Goal: Find specific page/section: Find specific page/section

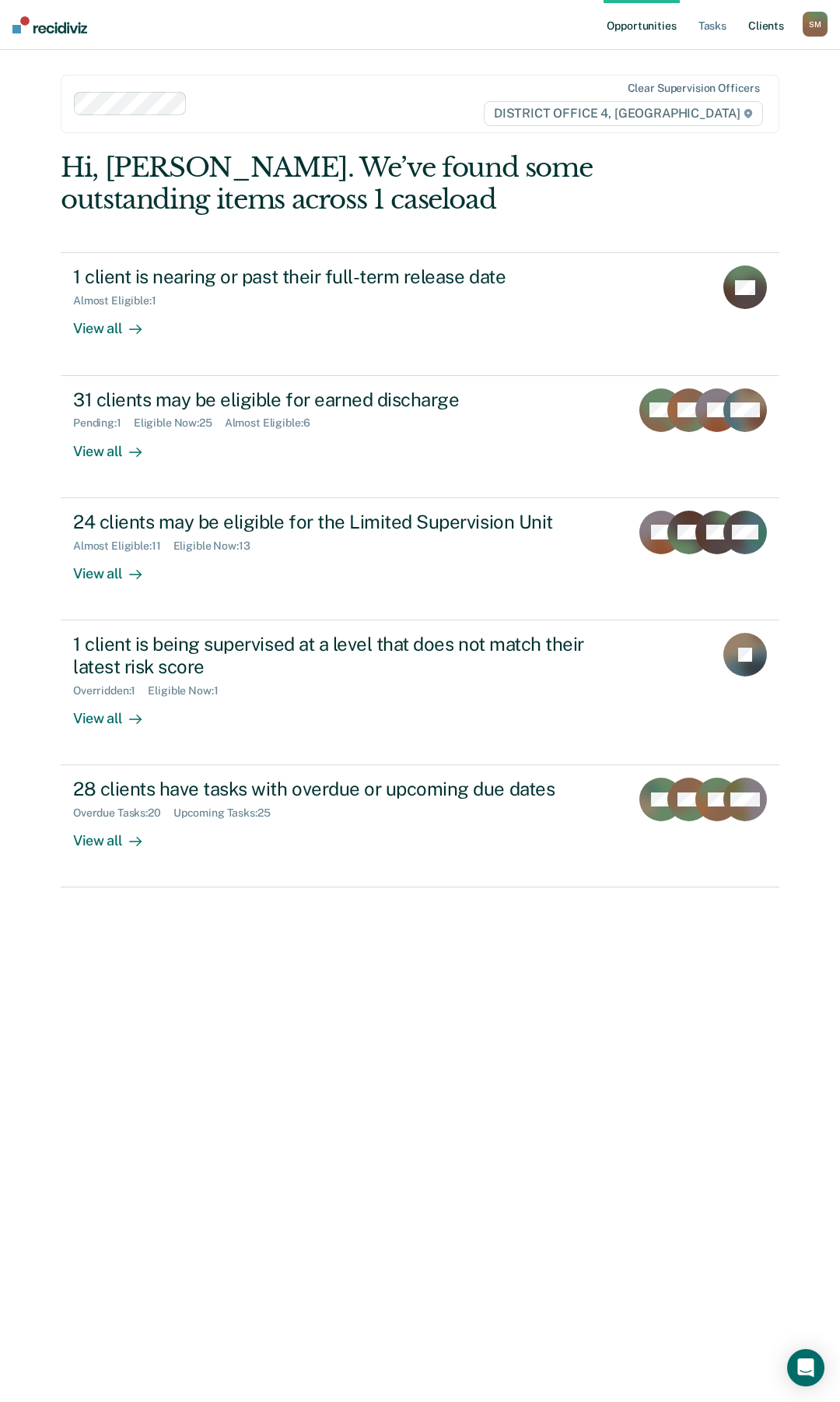
click at [768, 23] on link "Client s" at bounding box center [766, 25] width 42 height 50
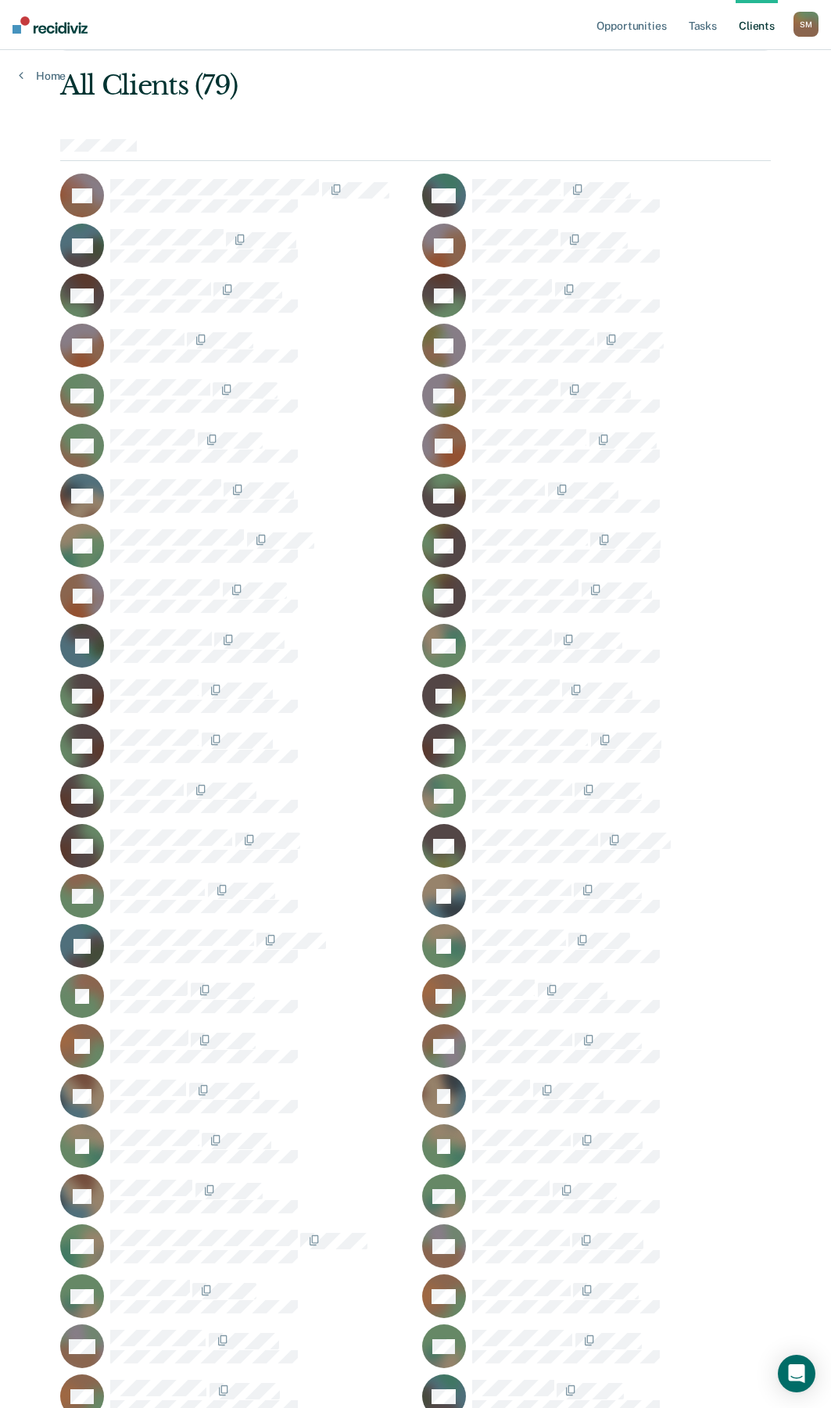
scroll to position [235, 0]
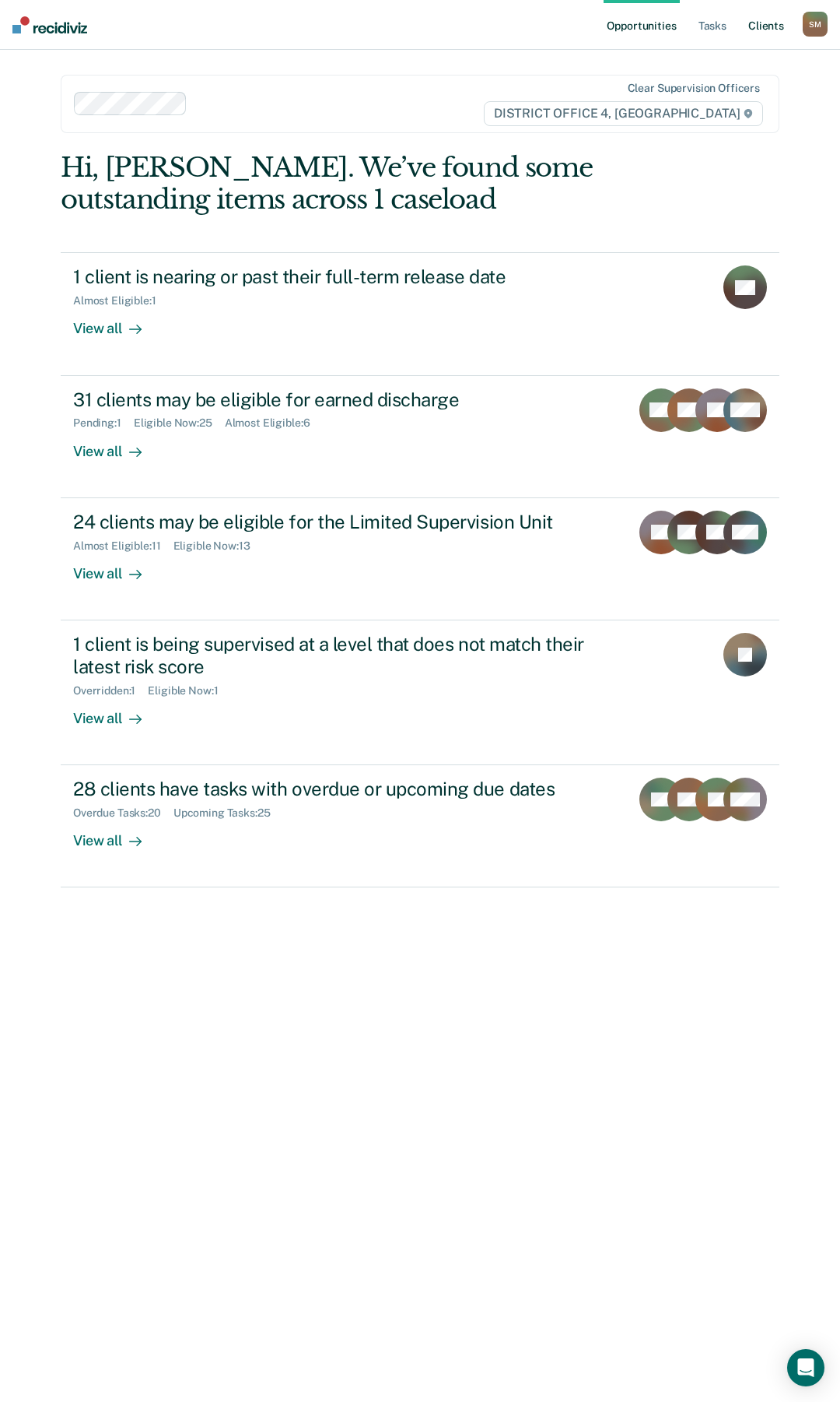
click at [776, 25] on link "Client s" at bounding box center [766, 25] width 42 height 50
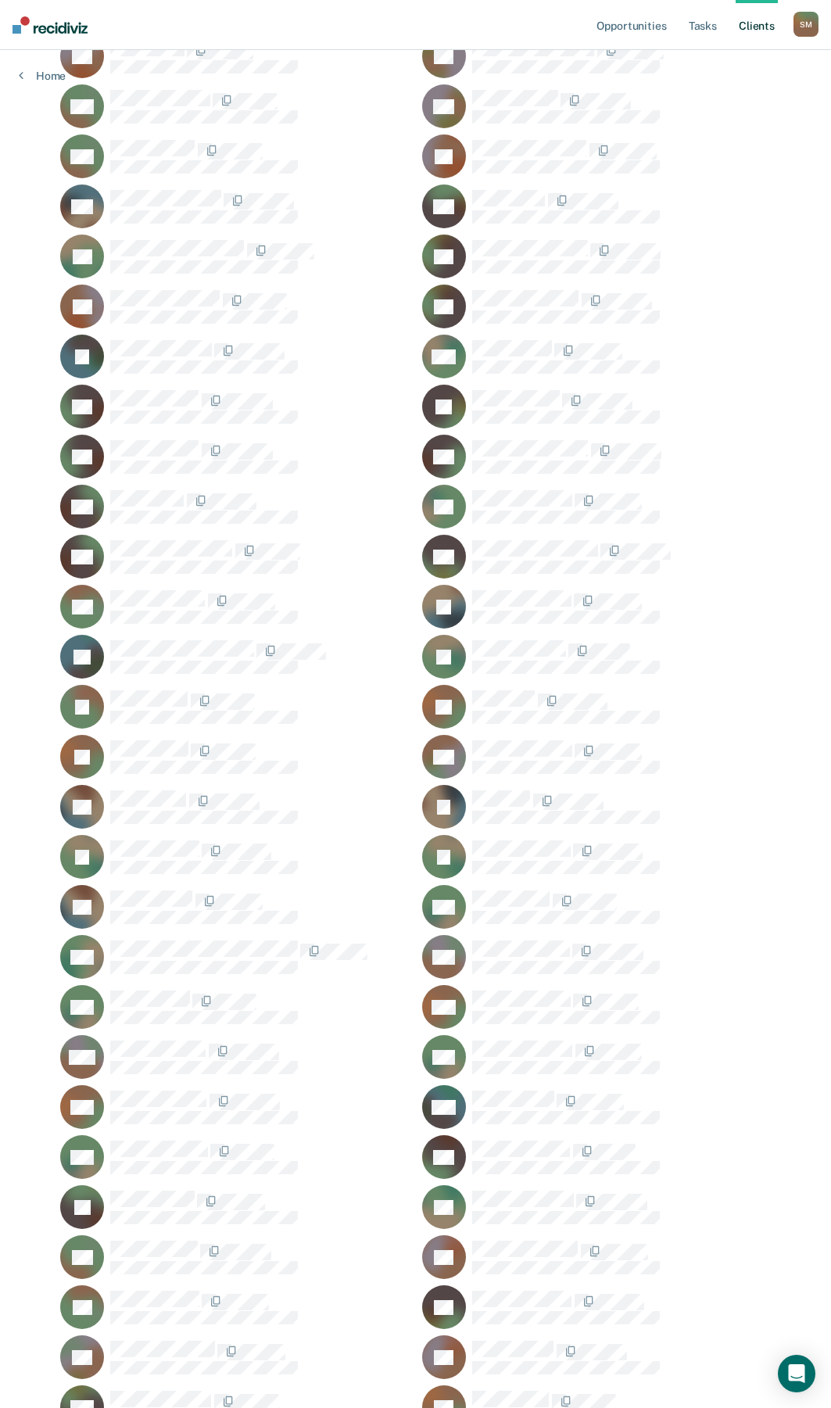
scroll to position [391, 0]
